Goal: Task Accomplishment & Management: Manage account settings

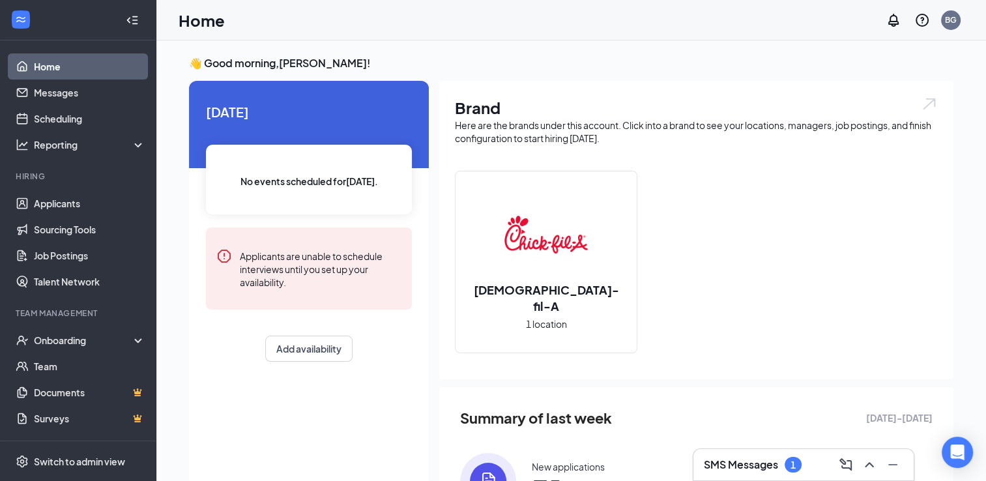
click at [743, 463] on h3 "SMS Messages" at bounding box center [741, 464] width 74 height 14
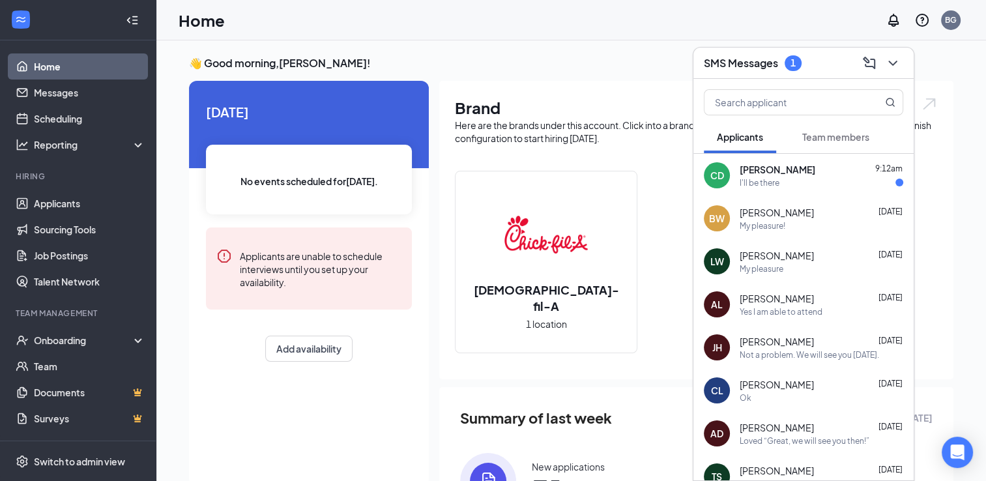
click at [821, 176] on div "[PERSON_NAME] 9:12am I'll be there" at bounding box center [822, 175] width 164 height 25
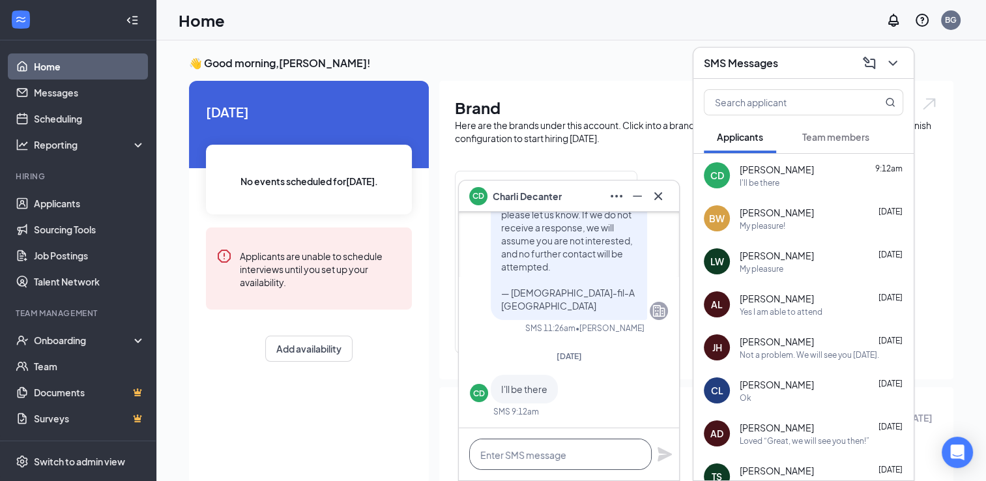
click at [589, 442] on textarea at bounding box center [560, 454] width 182 height 31
type textarea "Great, we will see you [DATE]!"
click at [664, 452] on icon "Plane" at bounding box center [665, 454] width 14 height 14
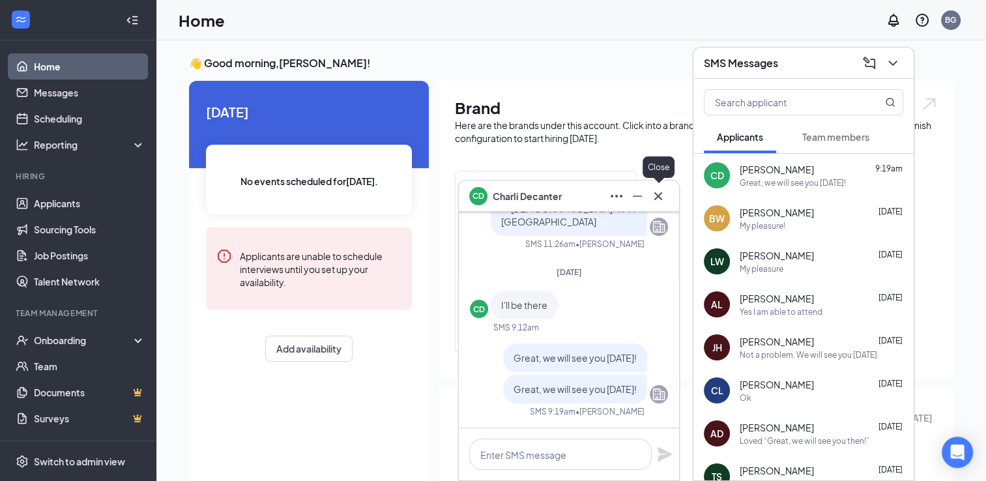
click at [661, 197] on icon "Cross" at bounding box center [658, 196] width 16 height 16
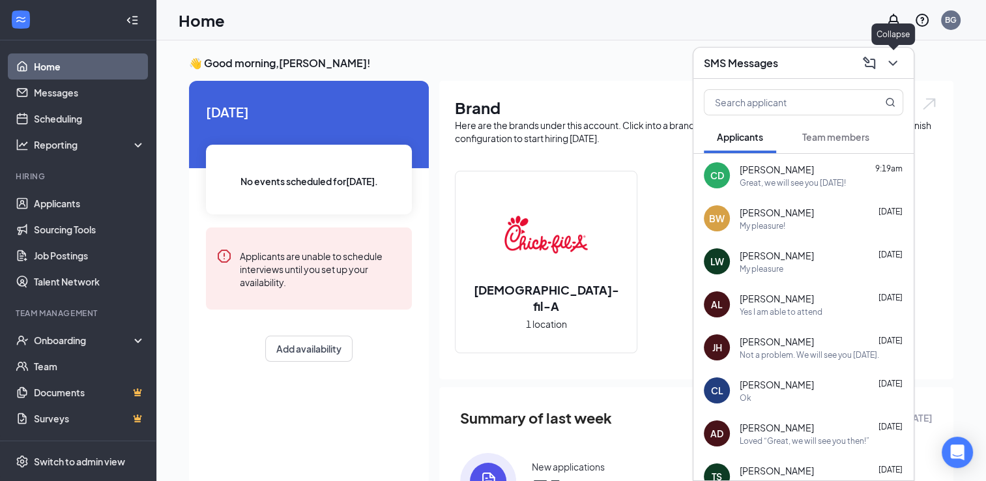
click at [884, 64] on button at bounding box center [892, 63] width 21 height 21
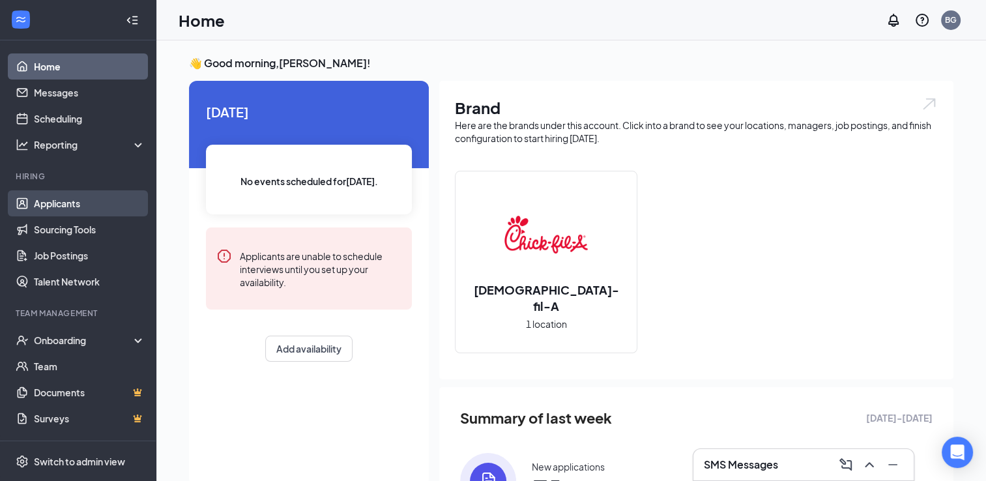
click at [71, 204] on link "Applicants" at bounding box center [89, 203] width 111 height 26
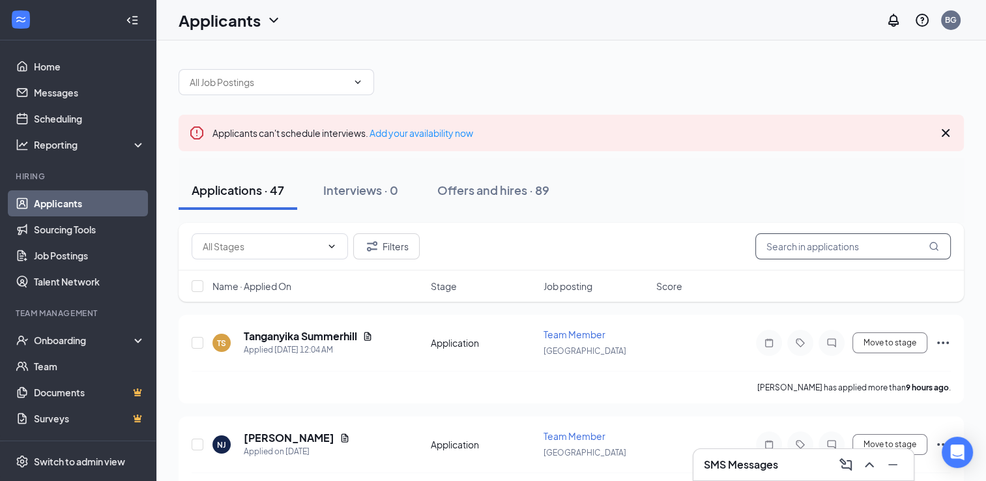
click at [792, 246] on input "text" at bounding box center [852, 246] width 195 height 26
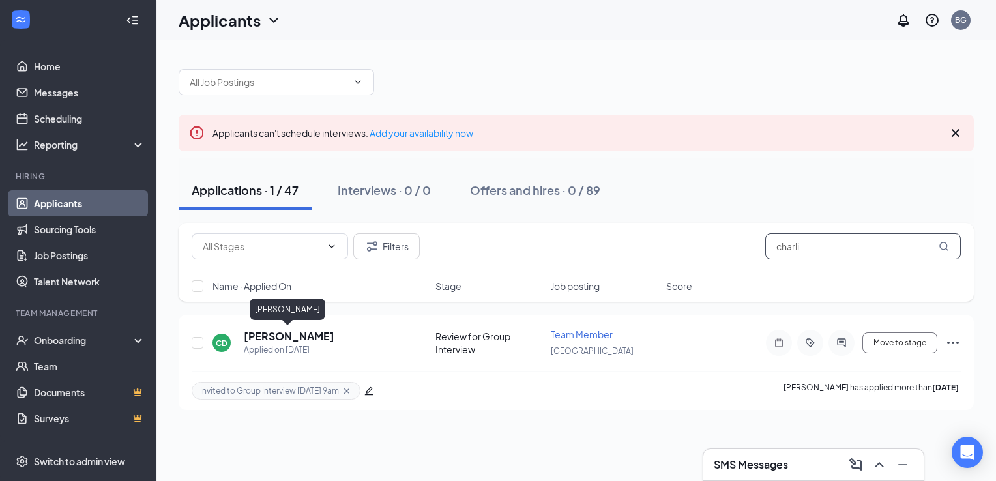
type input "charli"
click at [295, 338] on h5 "[PERSON_NAME]" at bounding box center [289, 336] width 91 height 14
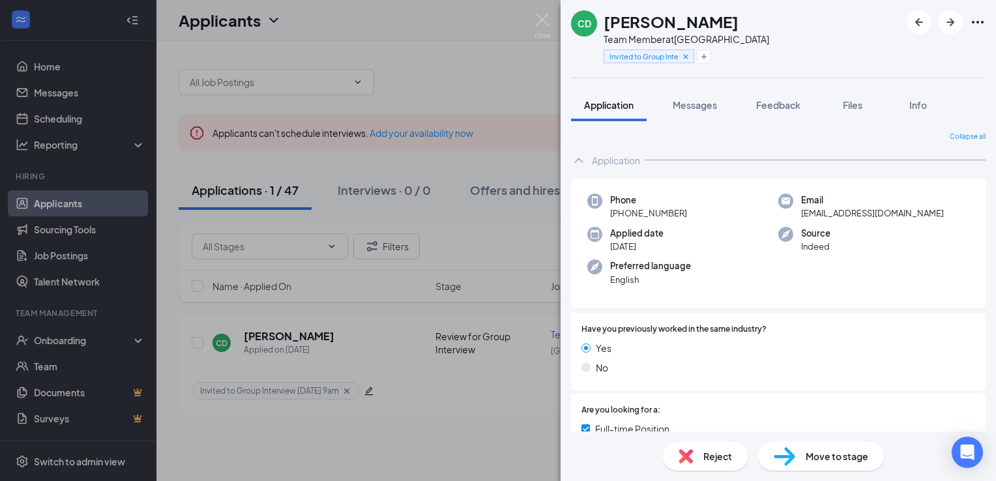
click at [527, 26] on div "CD Charli Decanter Team Member at [GEOGRAPHIC_DATA] Invited to Group Interview …" at bounding box center [498, 240] width 996 height 481
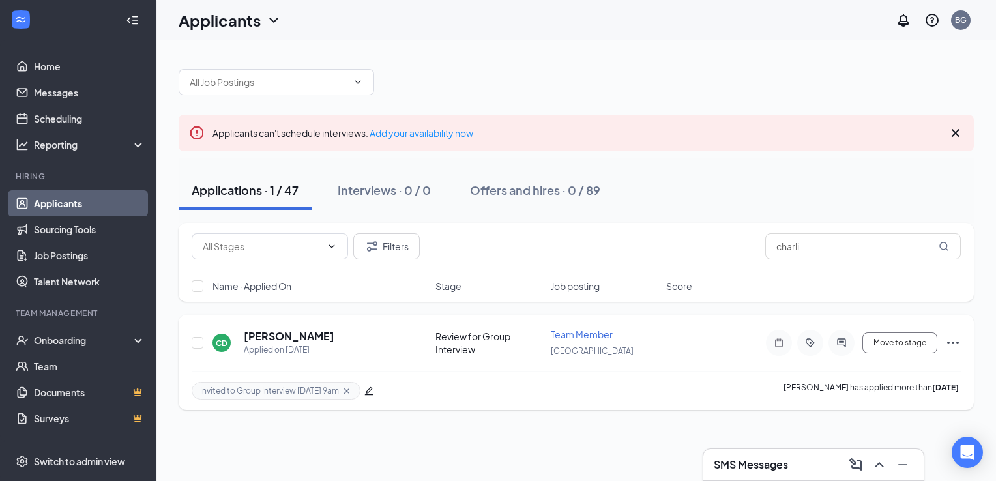
click at [369, 391] on icon "edit" at bounding box center [368, 390] width 9 height 9
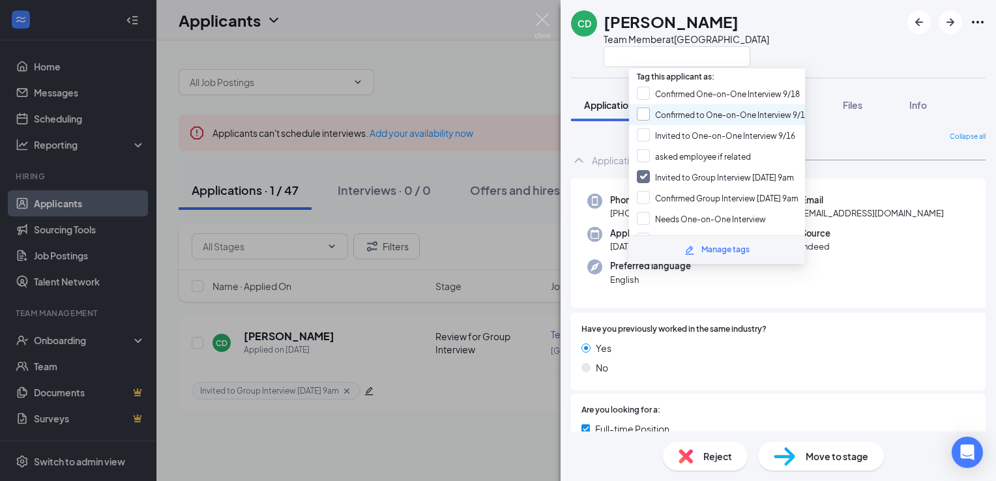
click at [691, 117] on input "Confirmed to One-on-One Interview 9/16" at bounding box center [723, 115] width 173 height 14
checkbox input "true"
click at [640, 91] on input "Confirmed One-on-One Interview 9/18" at bounding box center [718, 94] width 163 height 14
checkbox input "true"
click at [485, 64] on div "CD Charli Decanter Team Member at [GEOGRAPHIC_DATA] Application Messages Feedba…" at bounding box center [498, 240] width 996 height 481
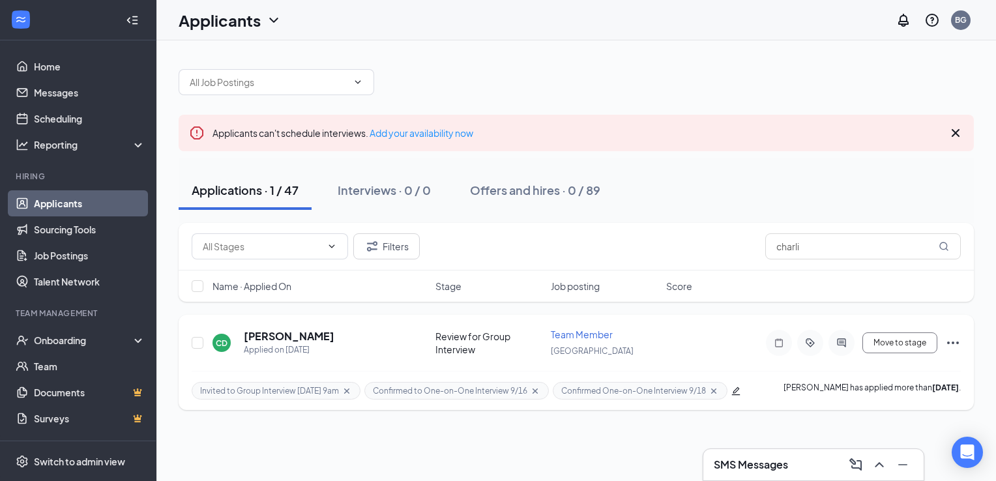
click at [534, 387] on icon "Cross" at bounding box center [535, 391] width 10 height 10
click at [526, 386] on icon "Cross" at bounding box center [525, 391] width 10 height 10
click at [368, 390] on icon "edit" at bounding box center [369, 391] width 8 height 8
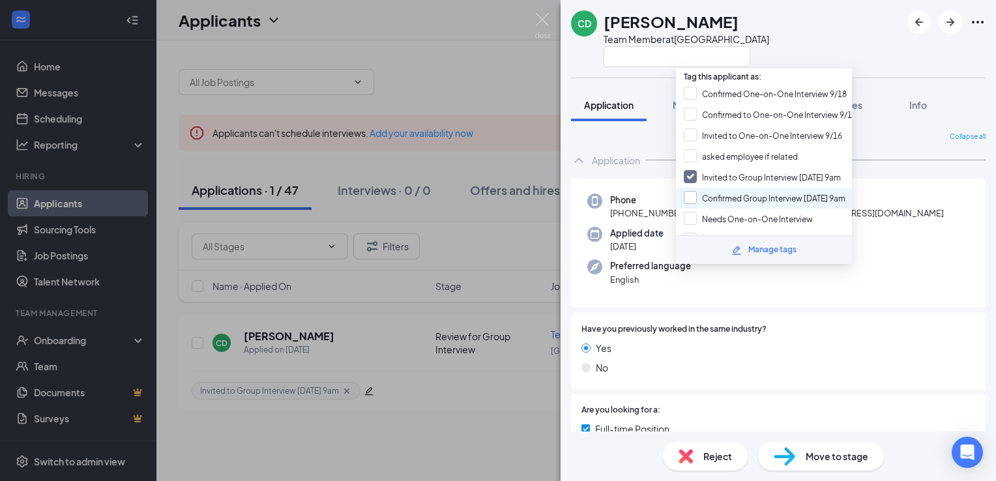
click at [744, 193] on input "Confirmed Group Interview [DATE] 9am" at bounding box center [765, 198] width 162 height 14
checkbox input "true"
click at [688, 173] on input "Invited to Group Interview [DATE] 9am" at bounding box center [762, 177] width 157 height 14
checkbox input "false"
click at [832, 44] on div "CD [PERSON_NAME] Team Member at [GEOGRAPHIC_DATA]" at bounding box center [777, 39] width 435 height 78
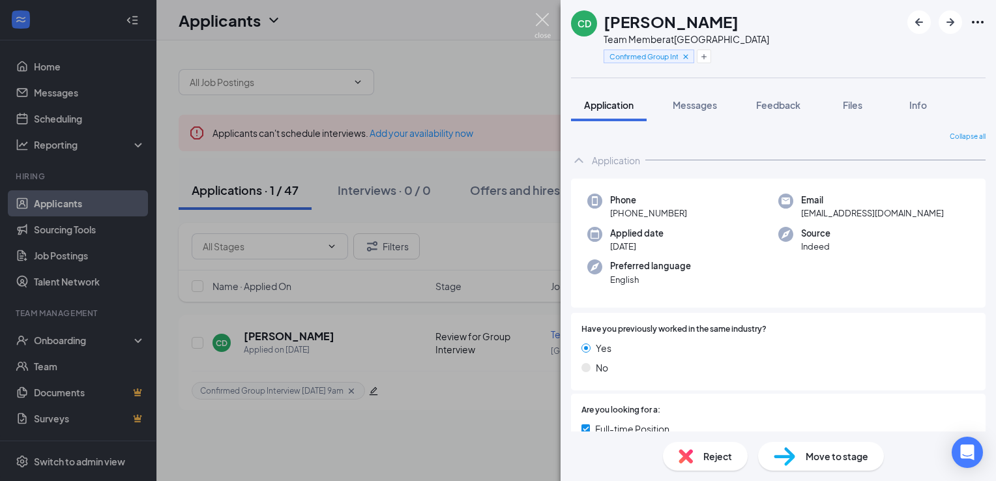
click at [540, 26] on img at bounding box center [542, 25] width 16 height 25
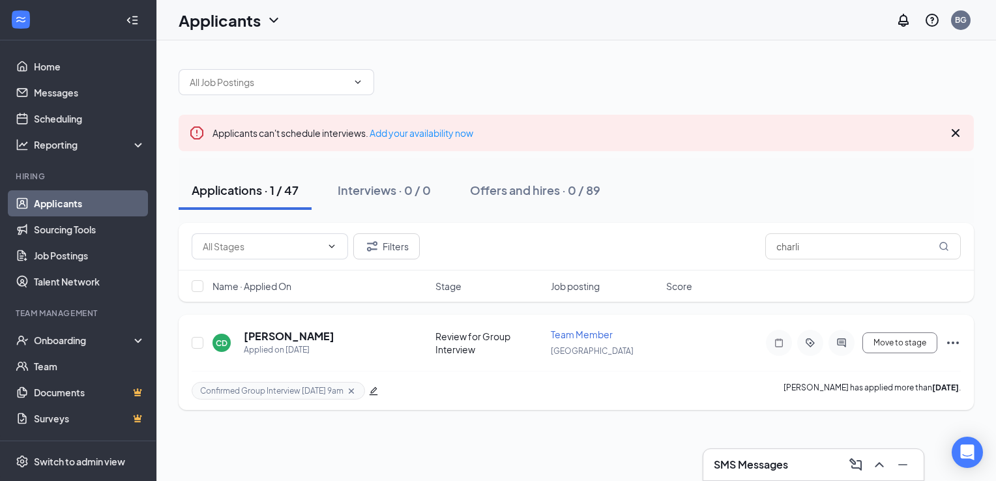
click at [375, 392] on icon "edit" at bounding box center [373, 390] width 9 height 9
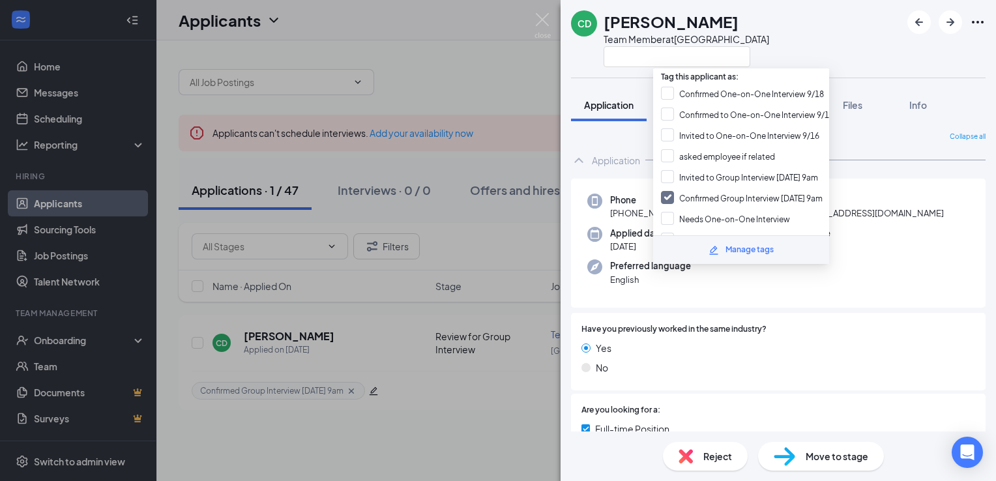
click at [740, 256] on div "Manage tags" at bounding box center [741, 249] width 176 height 29
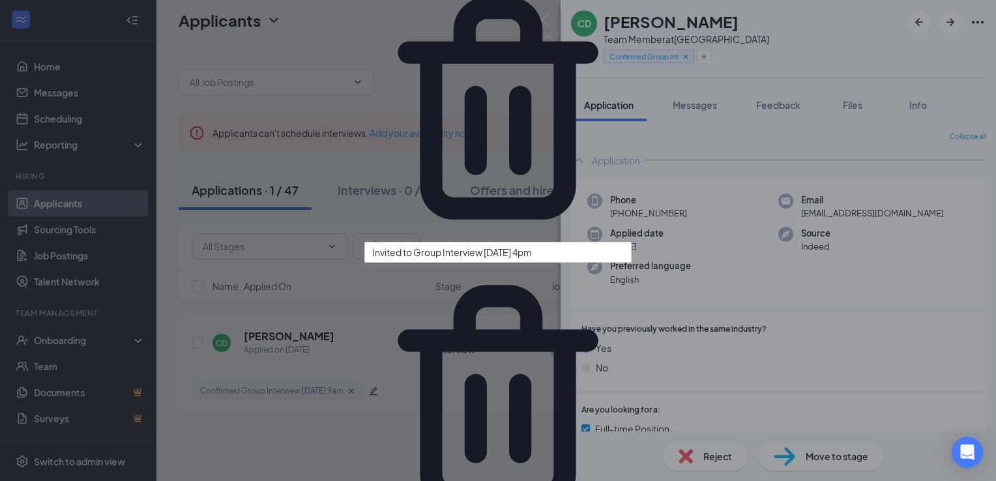
scroll to position [265, 0]
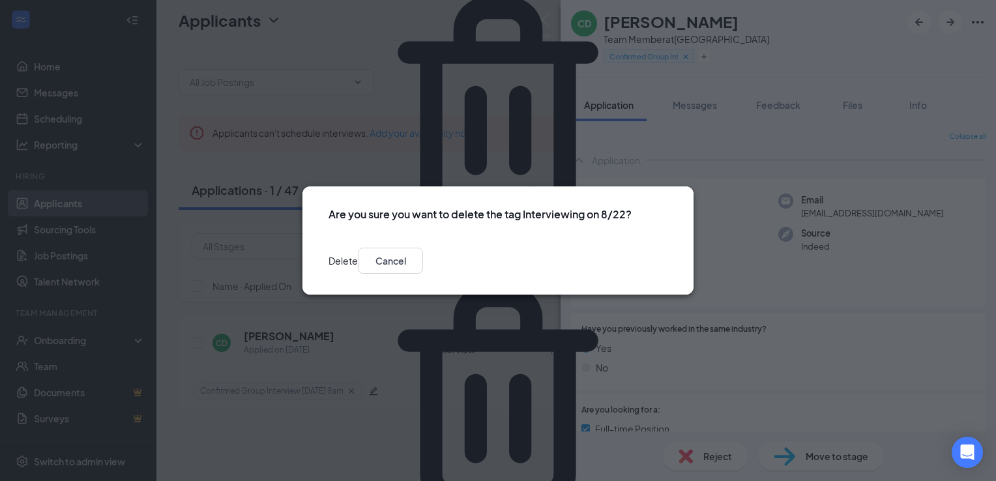
click at [358, 261] on button "Delete" at bounding box center [342, 261] width 29 height 26
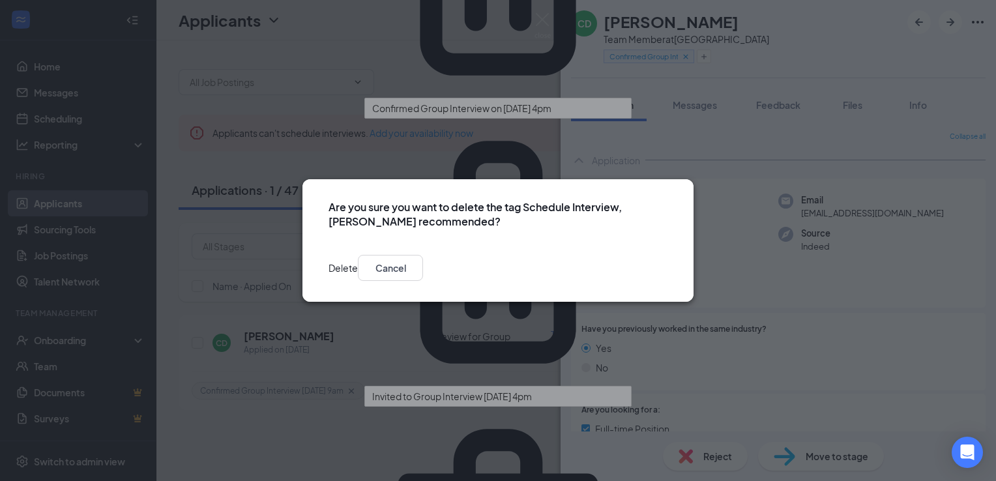
click at [358, 266] on button "Delete" at bounding box center [342, 268] width 29 height 26
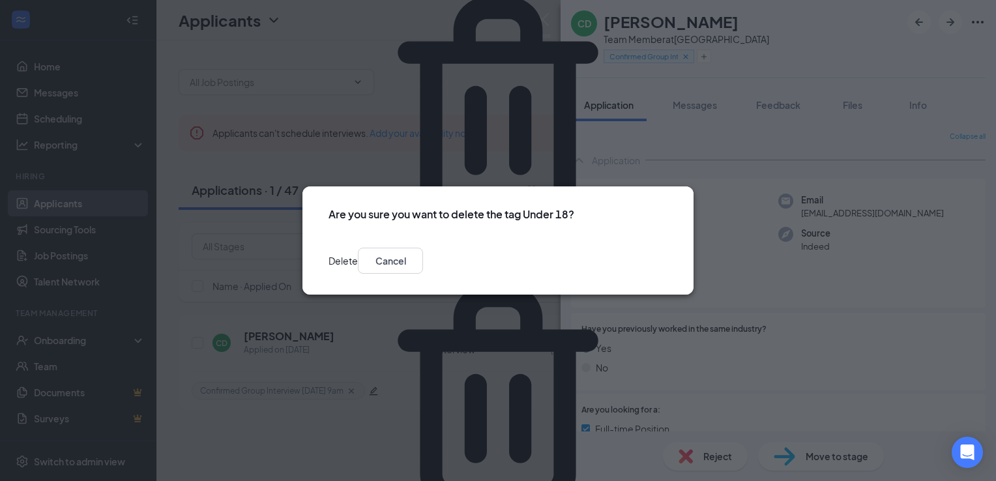
click at [358, 267] on button "Delete" at bounding box center [342, 261] width 29 height 26
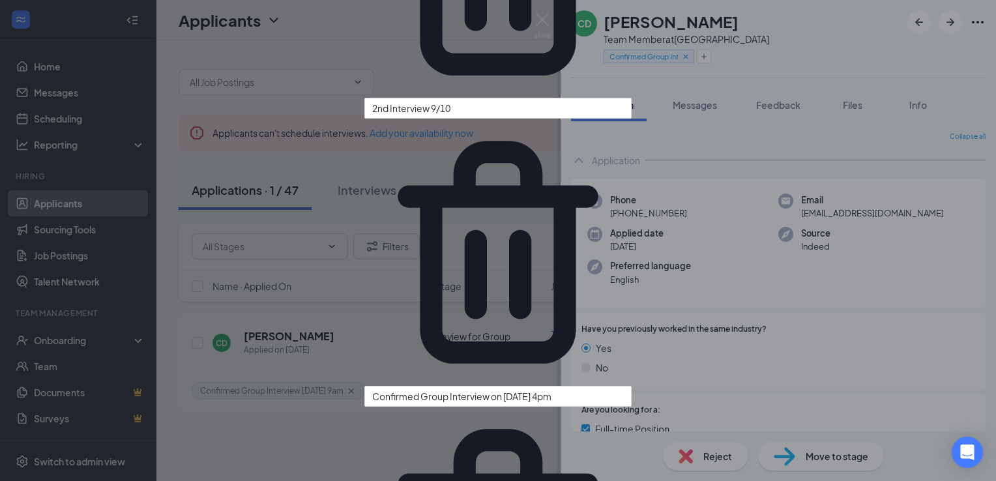
scroll to position [179, 0]
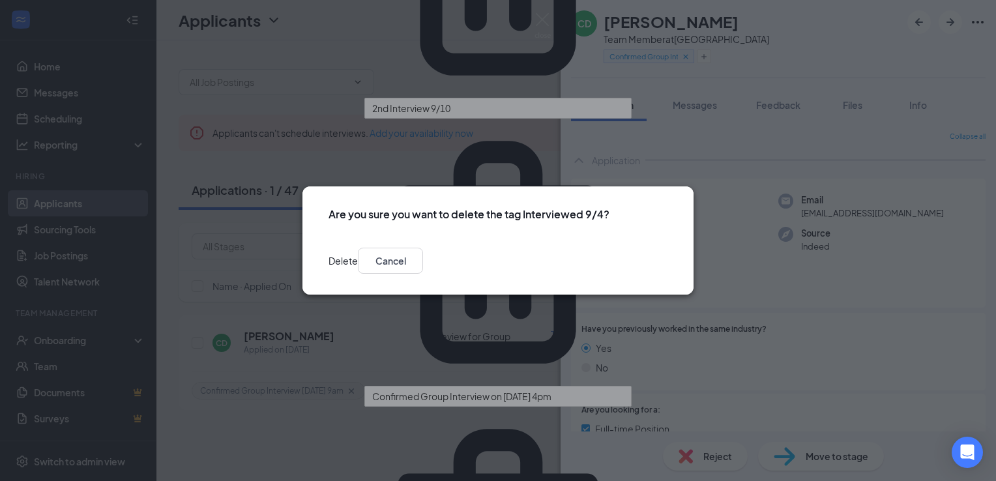
click at [358, 266] on button "Delete" at bounding box center [342, 261] width 29 height 26
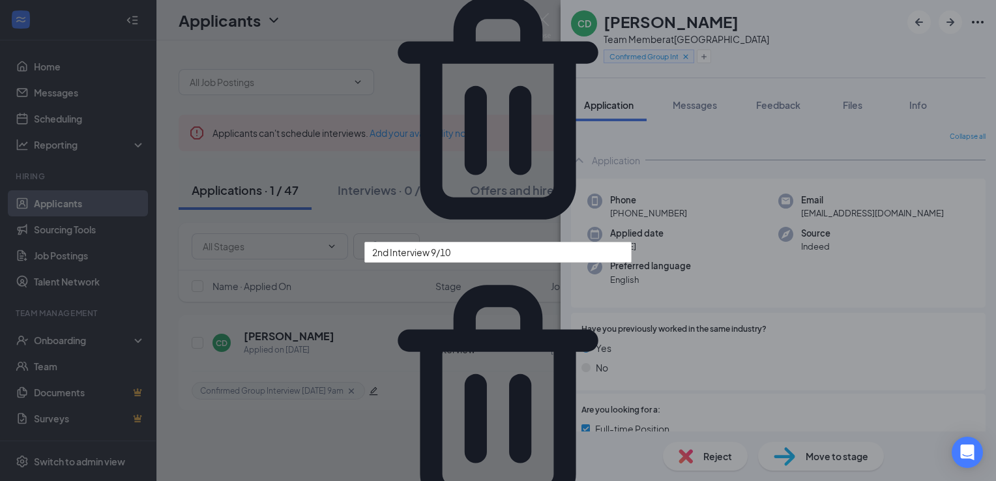
scroll to position [150, 0]
drag, startPoint x: 517, startPoint y: 349, endPoint x: 347, endPoint y: 358, distance: 171.0
click at [347, 358] on div "Manage tags Confirmed One-on-One Interview 9/18 Confirmed to One-on-One Intervi…" at bounding box center [498, 240] width 996 height 481
type input "Related to employee/ex-employee"
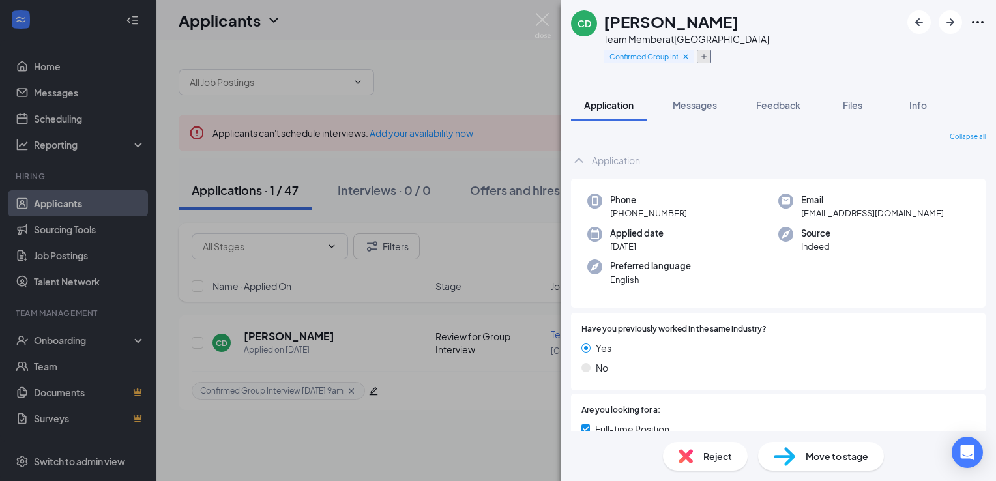
click at [708, 53] on button "button" at bounding box center [704, 57] width 14 height 14
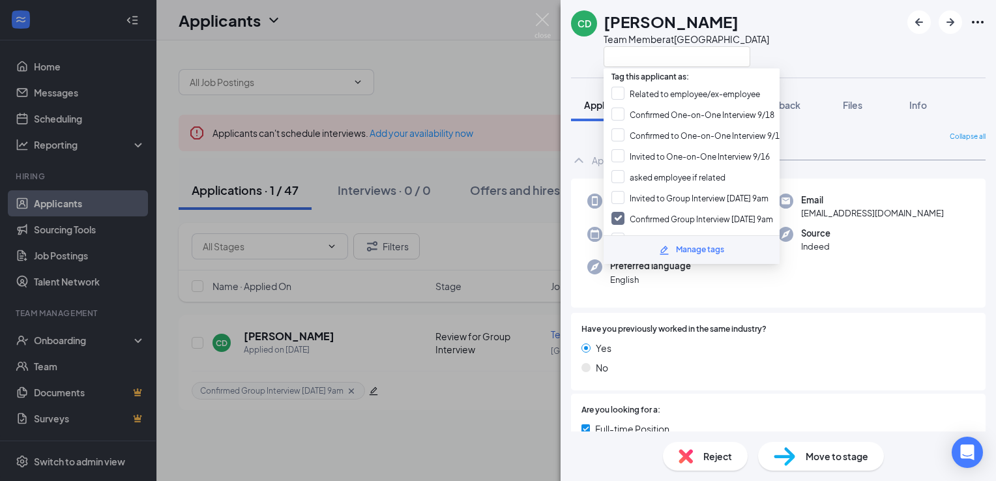
click at [683, 248] on div "Manage tags" at bounding box center [700, 250] width 48 height 12
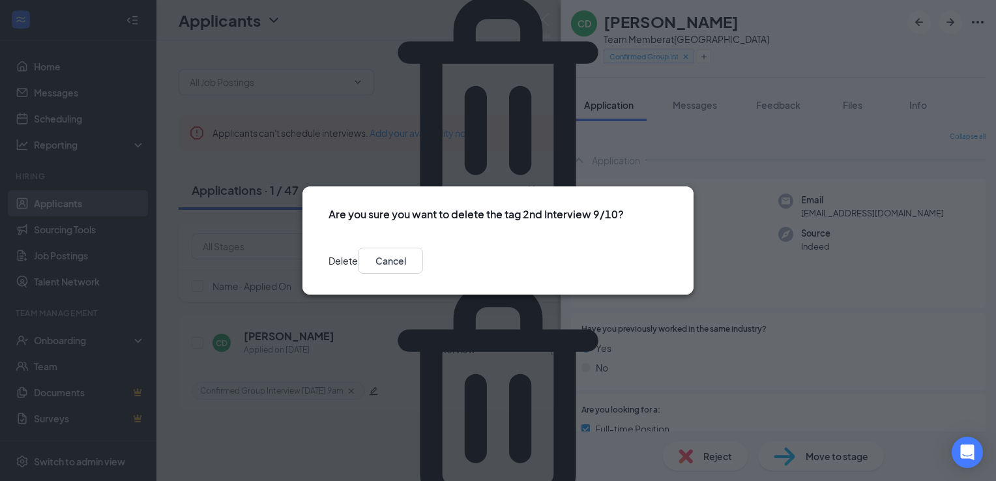
click at [358, 264] on button "Delete" at bounding box center [342, 261] width 29 height 26
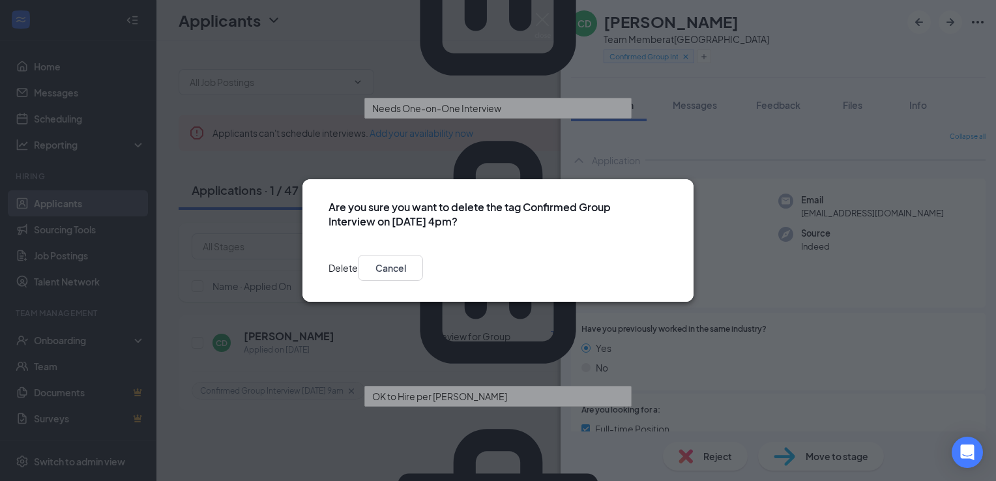
click at [358, 267] on button "Delete" at bounding box center [342, 268] width 29 height 26
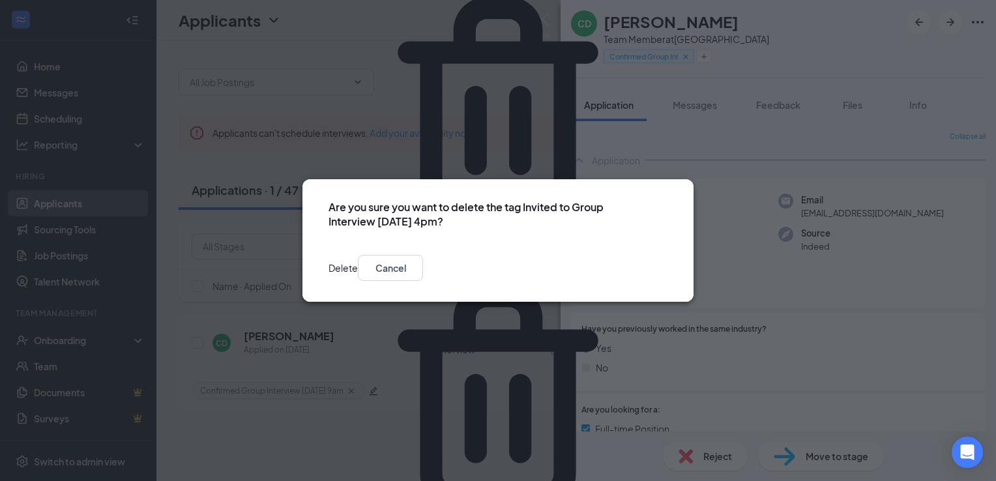
click at [358, 266] on button "Delete" at bounding box center [342, 268] width 29 height 26
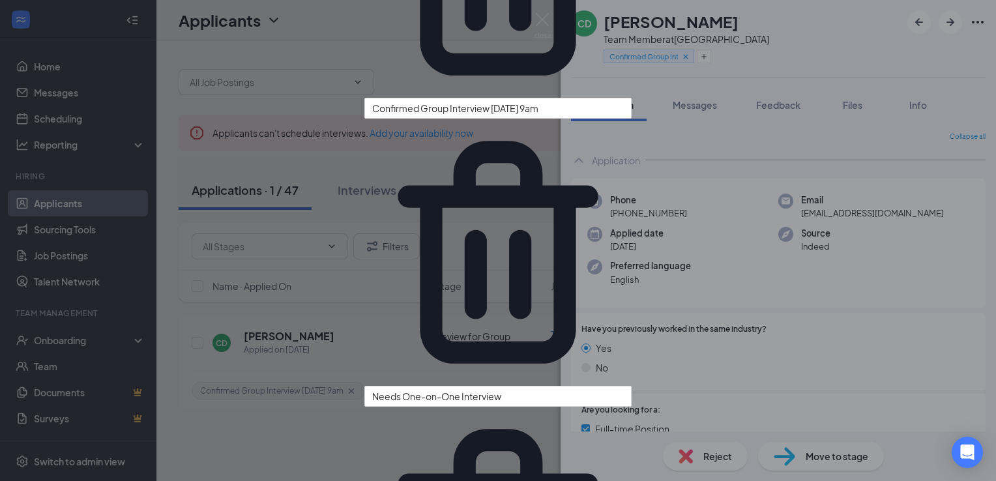
scroll to position [0, 0]
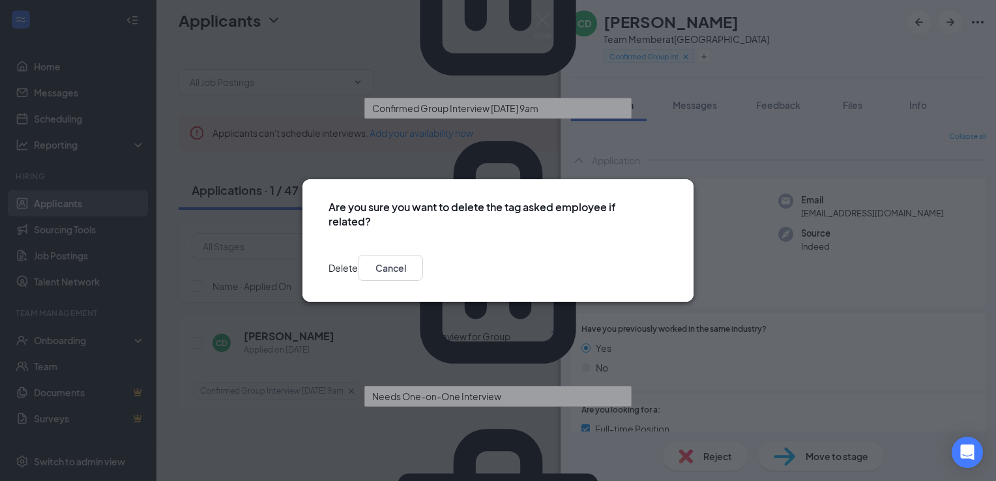
click at [358, 270] on button "Delete" at bounding box center [342, 268] width 29 height 26
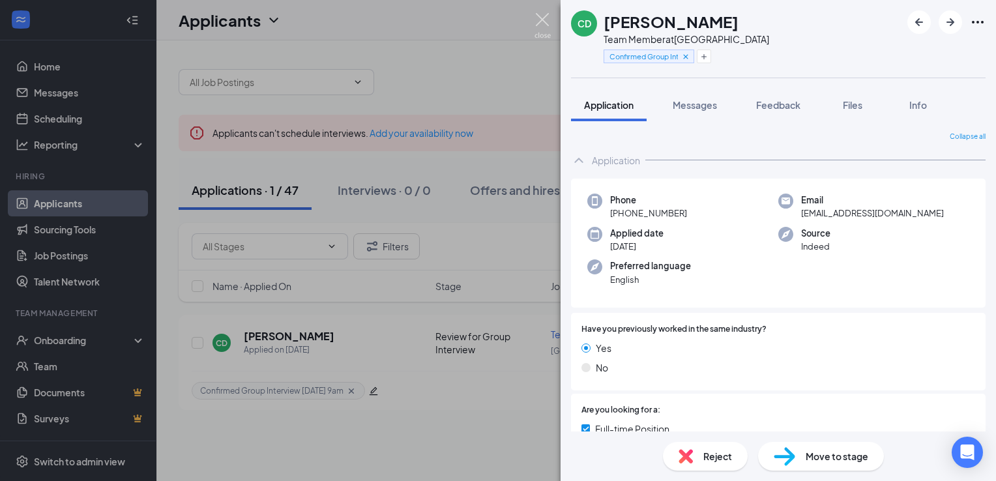
click at [547, 27] on img at bounding box center [542, 25] width 16 height 25
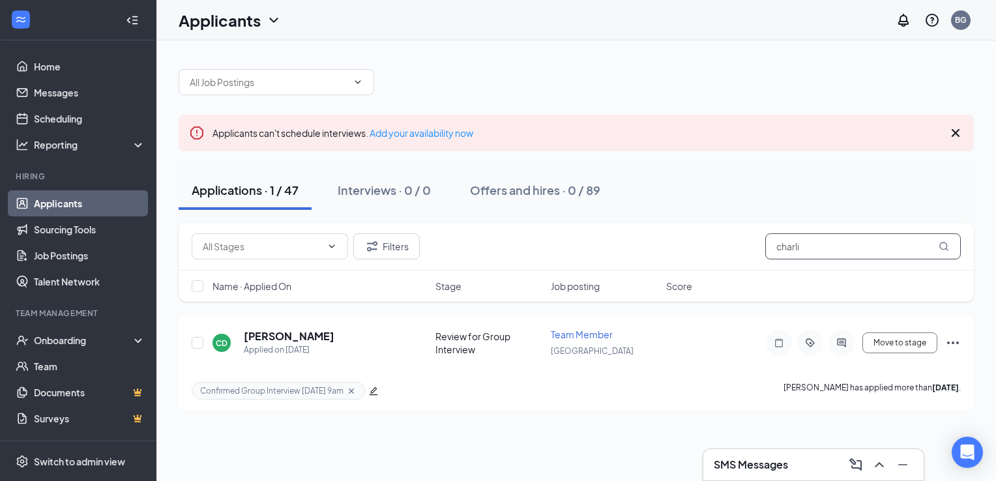
click at [806, 246] on input "charli" at bounding box center [862, 246] width 195 height 26
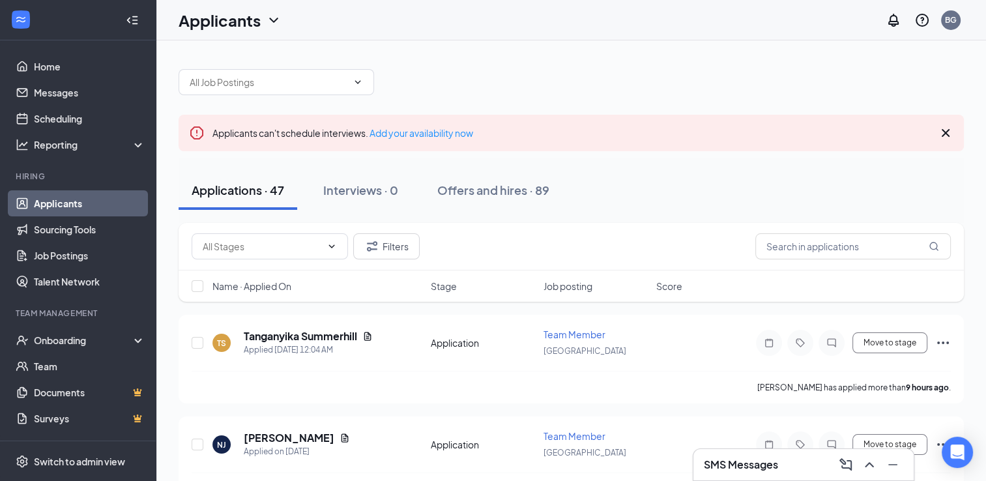
click at [944, 132] on icon "Cross" at bounding box center [946, 133] width 8 height 8
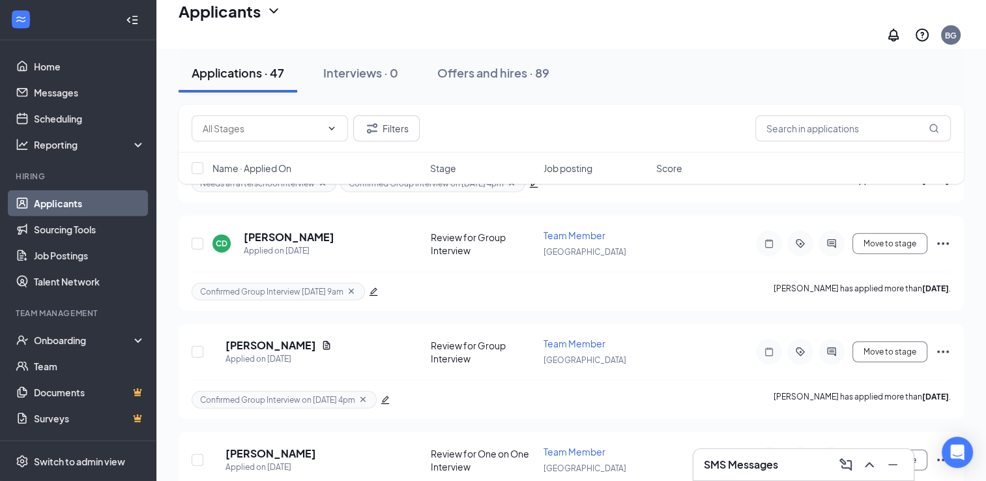
scroll to position [3241, 0]
